Goal: Task Accomplishment & Management: Manage account settings

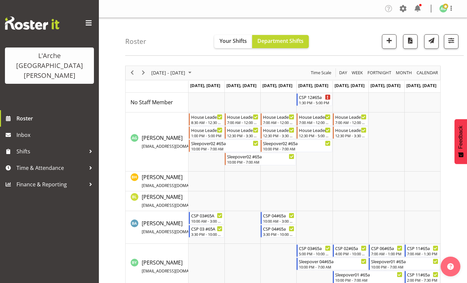
scroll to position [165, 0]
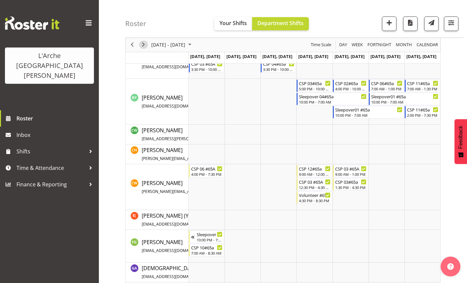
click at [144, 44] on span "Next" at bounding box center [144, 45] width 8 height 8
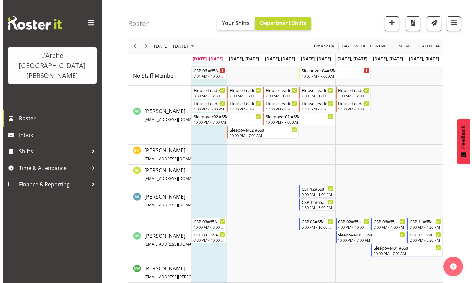
scroll to position [33, 0]
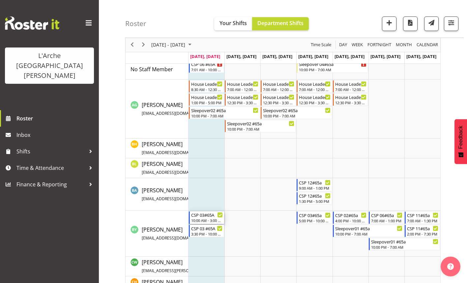
click at [199, 220] on div "10:00 AM - 3:00 PM" at bounding box center [207, 220] width 32 height 5
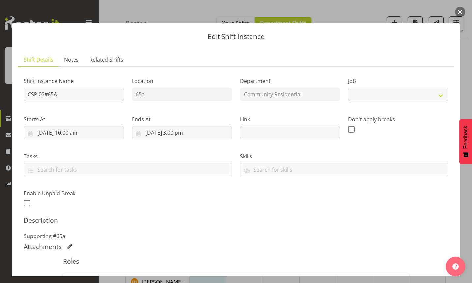
select select "2"
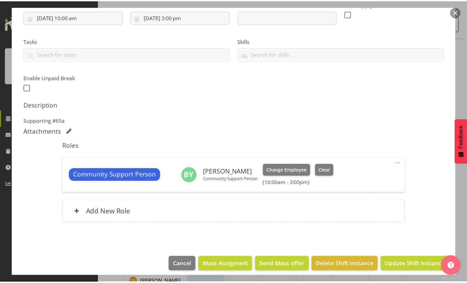
scroll to position [120, 0]
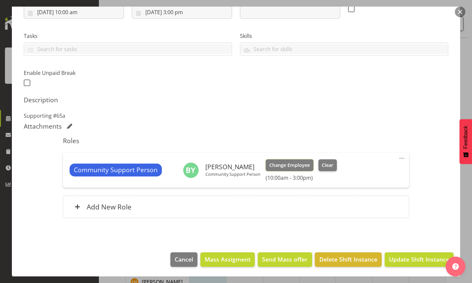
click at [293, 166] on span "Change Employee" at bounding box center [289, 165] width 41 height 7
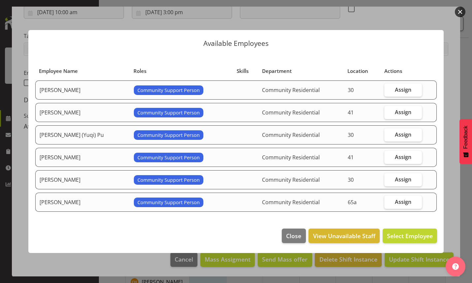
click at [396, 200] on span "Assign" at bounding box center [403, 202] width 16 height 7
click at [389, 200] on input "Assign" at bounding box center [387, 202] width 4 height 4
checkbox input "true"
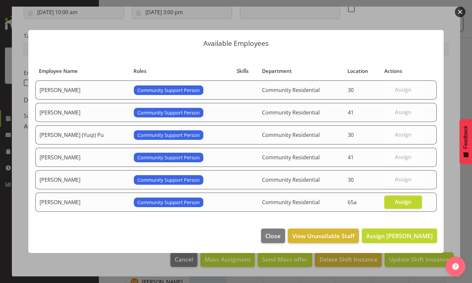
click at [407, 238] on span "Assign [PERSON_NAME]" at bounding box center [399, 236] width 67 height 8
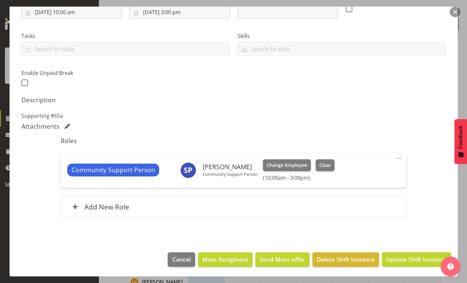
click at [406, 260] on span "Update Shift Instance" at bounding box center [417, 259] width 60 height 9
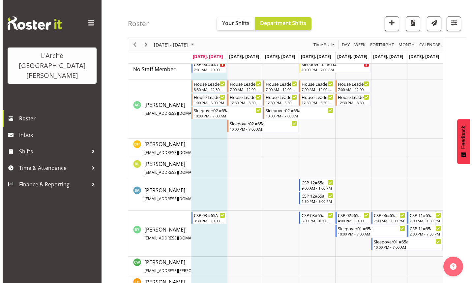
scroll to position [66, 0]
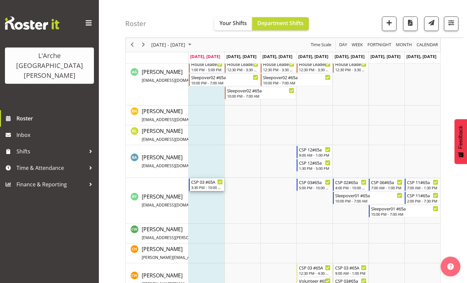
click at [207, 186] on div "3:30 PM - 10:00 PM" at bounding box center [207, 187] width 32 height 5
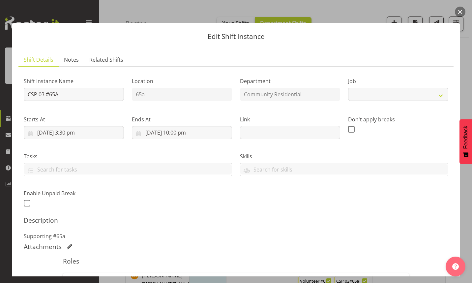
select select "2"
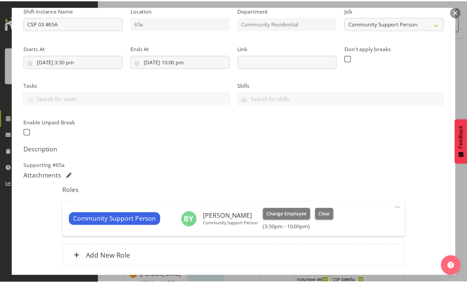
scroll to position [120, 0]
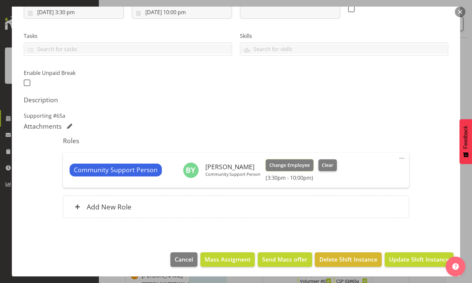
click at [281, 165] on span "Change Employee" at bounding box center [289, 165] width 41 height 7
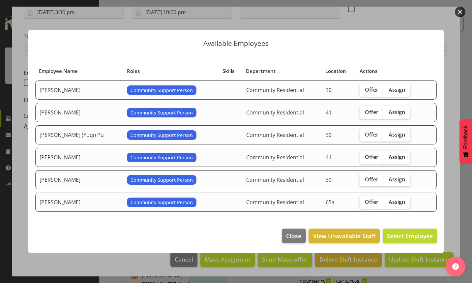
click at [389, 205] on span "Assign" at bounding box center [397, 202] width 16 height 7
click at [385, 204] on input "Assign" at bounding box center [386, 202] width 4 height 4
checkbox input "true"
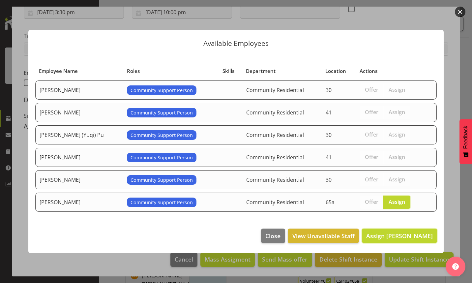
click at [384, 236] on span "Assign [PERSON_NAME]" at bounding box center [399, 236] width 67 height 8
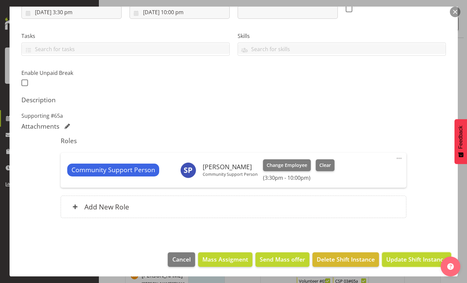
click at [398, 263] on span "Update Shift Instance" at bounding box center [417, 259] width 60 height 9
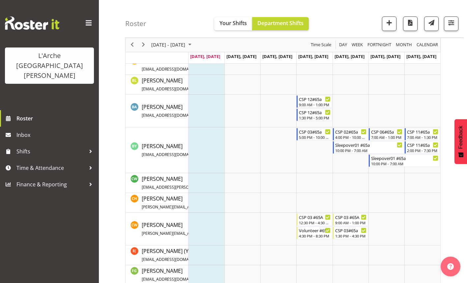
scroll to position [50, 0]
